Goal: Communication & Community: Answer question/provide support

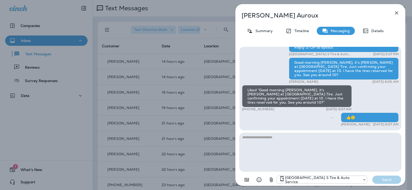
click at [398, 15] on icon "button" at bounding box center [397, 13] width 6 height 6
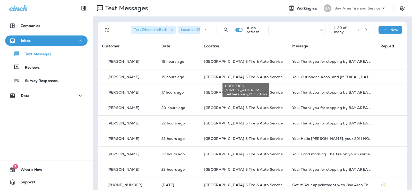
click at [224, 82] on div "110012905 [STREET_ADDRESS]" at bounding box center [246, 88] width 48 height 19
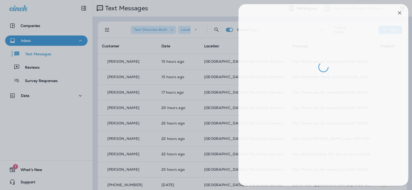
click at [223, 76] on div at bounding box center [209, 95] width 412 height 190
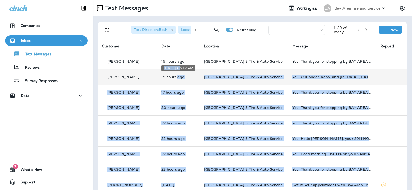
click at [177, 0] on body "Companies Inbox Text Messages Reviews Survey Responses Data 7 What's New Suppor…" at bounding box center [206, 0] width 412 height 0
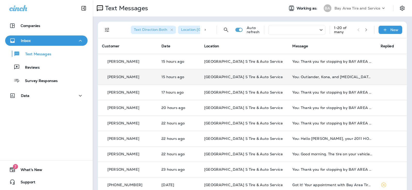
click at [123, 78] on p "[PERSON_NAME]" at bounding box center [123, 77] width 32 height 4
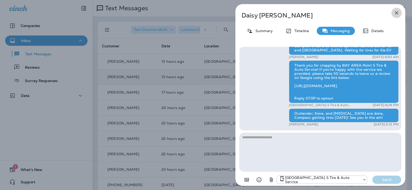
click at [396, 16] on icon "button" at bounding box center [397, 13] width 6 height 6
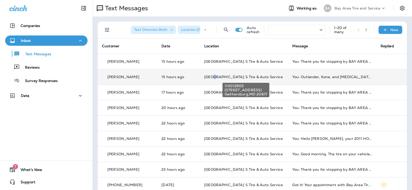
click at [210, 77] on span "[GEOGRAPHIC_DATA] S Tire & Auto Service" at bounding box center [243, 77] width 78 height 5
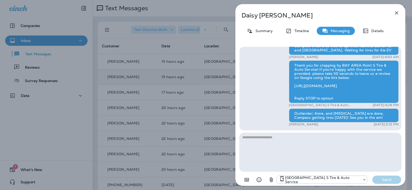
click at [398, 15] on icon "button" at bounding box center [397, 13] width 6 height 6
